Goal: Task Accomplishment & Management: Manage account settings

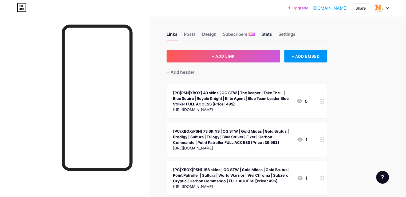
click at [272, 33] on div "Stats" at bounding box center [266, 36] width 11 height 10
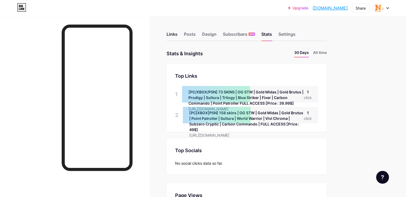
click at [177, 33] on div "Links" at bounding box center [171, 36] width 11 height 10
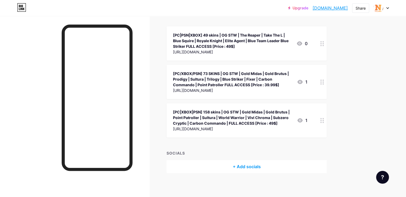
scroll to position [60, 0]
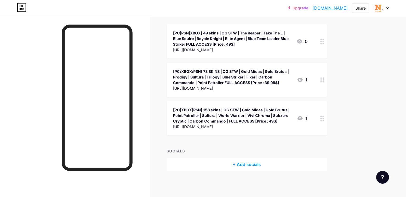
click at [262, 75] on div "[PC/XBOX/PSN] 73 SKINS | OG STW | Gold Midas | Gold Brutus | Prodigy | Sultura …" at bounding box center [232, 77] width 119 height 17
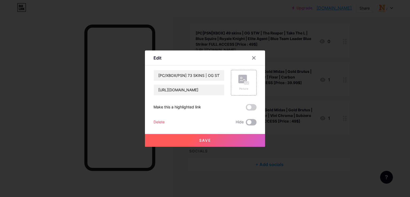
click at [250, 124] on span at bounding box center [251, 122] width 11 height 6
click at [246, 123] on input "checkbox" at bounding box center [246, 123] width 0 height 0
click at [233, 140] on button "Save" at bounding box center [205, 140] width 120 height 13
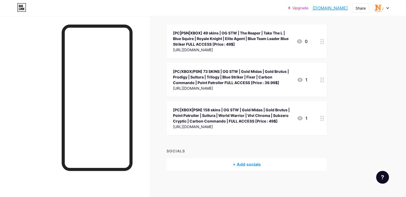
click at [269, 117] on div "[PC|XBOX|PSN] 158 skins | OG STW | Gold Midas | Gold Brutus | Point Patroller |…" at bounding box center [232, 115] width 119 height 17
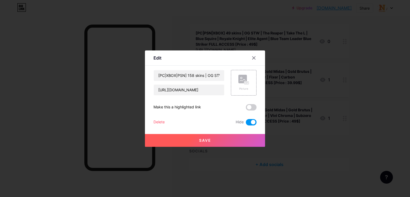
click at [327, 108] on div at bounding box center [205, 98] width 410 height 197
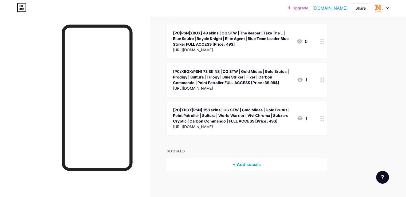
click at [286, 82] on div "[PC/XBOX/PSN] 73 SKINS | OG STW | Gold Midas | Gold Brutus | Prodigy | Sultura …" at bounding box center [232, 77] width 119 height 17
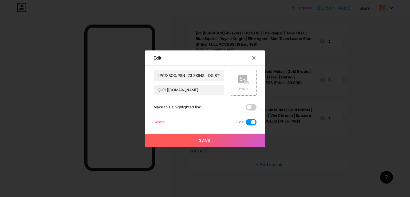
click at [352, 96] on div at bounding box center [205, 98] width 410 height 197
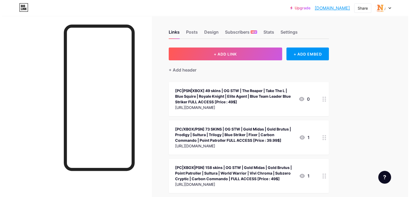
scroll to position [0, 0]
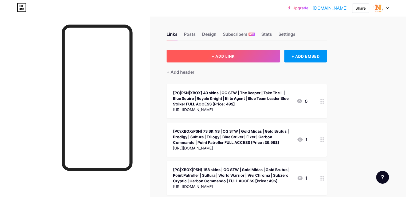
click at [255, 58] on button "+ ADD LINK" at bounding box center [222, 56] width 113 height 13
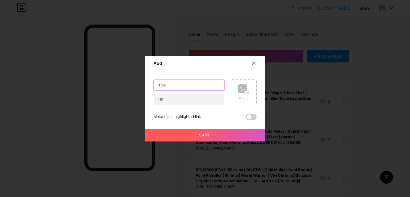
click at [180, 87] on input "text" at bounding box center [189, 85] width 70 height 11
paste input "[PC|XBOX|PSN] 145 skins |OG STW |The Reaper | Take The L |Blue Squire |Royale K…"
type input "[PC|XBOX|PSN] 145 skins |OG STW |The Reaper | Take The L |Blue Squire |Royale K…"
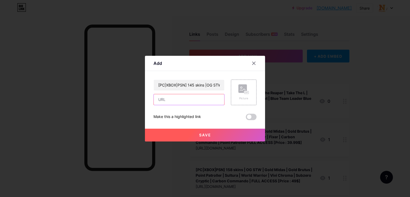
click at [172, 100] on input "text" at bounding box center [189, 99] width 70 height 11
paste input "[URL][DOMAIN_NAME]"
type input "[URL][DOMAIN_NAME]"
click at [246, 117] on span at bounding box center [251, 117] width 11 height 6
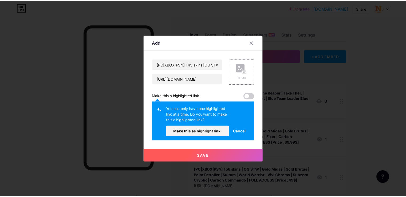
scroll to position [0, 0]
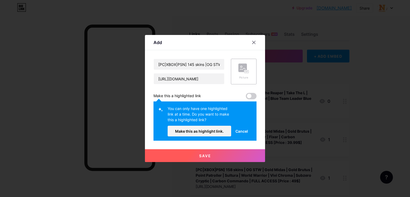
click at [240, 130] on span "Cancel" at bounding box center [241, 131] width 13 height 6
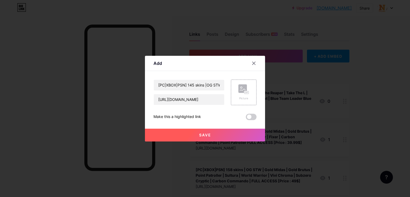
click at [209, 137] on button "Save" at bounding box center [205, 135] width 120 height 13
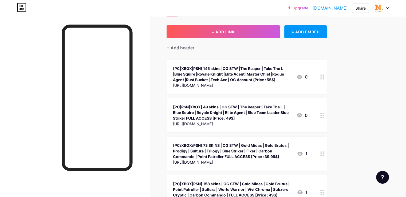
scroll to position [53, 0]
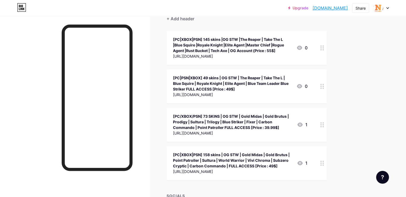
click at [283, 82] on div "[PC|PSN|XBOX] 49 skins | OG STW | The Reaper | Take The L | Blue Squire | Royal…" at bounding box center [232, 83] width 119 height 17
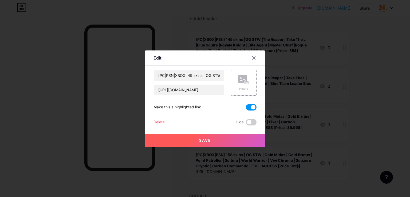
click at [250, 107] on span at bounding box center [251, 107] width 11 height 6
click at [246, 109] on input "checkbox" at bounding box center [246, 109] width 0 height 0
click at [248, 137] on button "Save" at bounding box center [205, 140] width 120 height 13
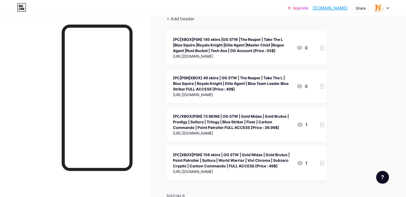
click at [259, 43] on div "[PC|XBOX|PSN] 145 skins |OG STW |The Reaper | Take The L |Blue Squire |Royale K…" at bounding box center [232, 45] width 119 height 17
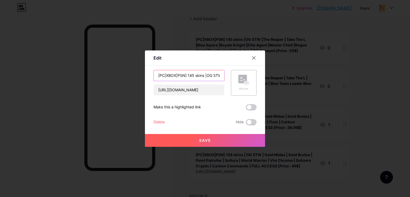
click at [204, 76] on input "[PC|XBOX|PSN] 145 skins |OG STW |The Reaper | Take The L |Blue Squire |Royale K…" at bounding box center [189, 75] width 70 height 11
type input "[PC|XBOX|PSN] 145 skins | OG STW |The Reaper | Take The L |Blue Squire |Royale …"
click at [252, 105] on span at bounding box center [251, 107] width 11 height 6
click at [246, 109] on input "checkbox" at bounding box center [246, 109] width 0 height 0
click at [224, 140] on button "Save" at bounding box center [205, 140] width 120 height 13
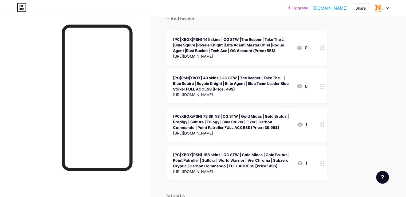
click at [349, 92] on div "Links Posts Design Subscribers NEW Stats Settings + ADD LINK + ADD EMBED + Add …" at bounding box center [174, 103] width 349 height 280
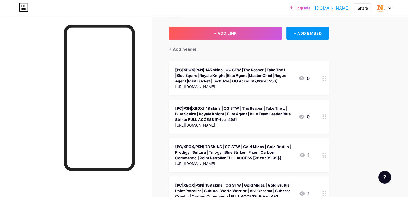
scroll to position [0, 0]
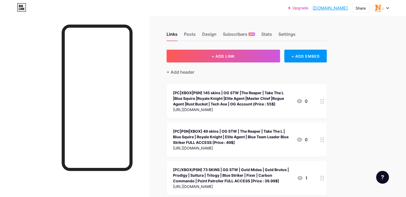
click at [238, 99] on div "[PC|XBOX|PSN] 145 skins | OG STW |The Reaper | Take The L |Blue Squire |Royale …" at bounding box center [232, 98] width 119 height 17
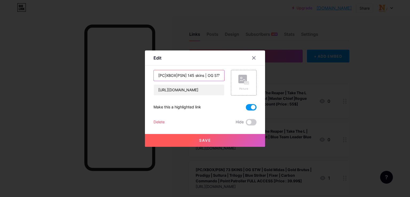
click at [207, 75] on input "[PC|XBOX|PSN] 145 skins | OG STW |The Reaper | Take The L |Blue Squire |Royale …" at bounding box center [189, 75] width 70 height 11
click at [190, 77] on input "[PC|XBOX|PSN] 145 skins | OG STW |The Reaper | Take The L |Blue Squire |Royale …" at bounding box center [189, 75] width 70 height 11
click at [166, 75] on input "[PC|XBOX|PSN] 145 skins | OG STW | The Reaper | Take The L |Blue Squire |Royale…" at bounding box center [189, 75] width 70 height 11
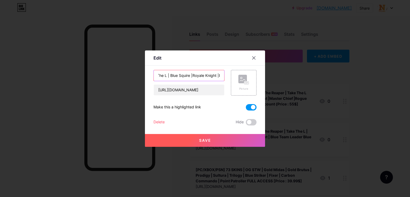
click at [189, 75] on input "[PC|XBOX|PSN] 145 skins | OG STW | The Reaper | Take The L | Blue Squire |Royal…" at bounding box center [189, 75] width 70 height 11
type input "[PC|XBOX|PSN] 145 skins | OG STW | The Reaper | Take The L | Blue Squire |Royal…"
click at [208, 137] on button "Save" at bounding box center [205, 140] width 120 height 13
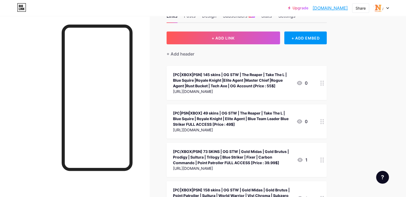
scroll to position [0, 0]
